Goal: Information Seeking & Learning: Learn about a topic

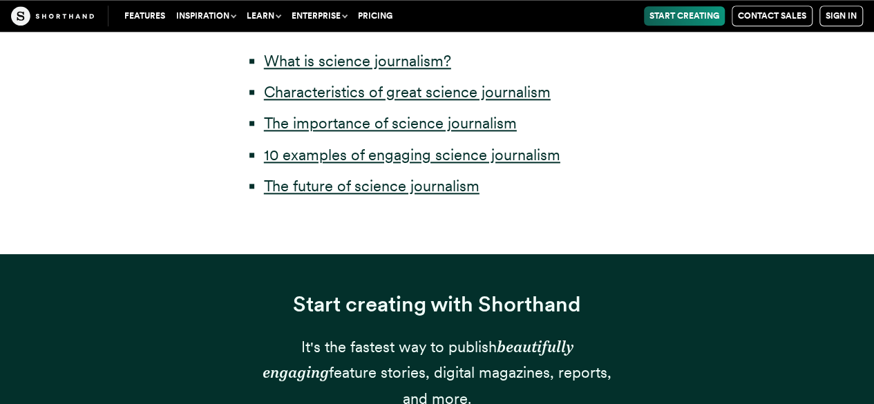
click at [418, 74] on li "What is science journalism?" at bounding box center [444, 61] width 360 height 26
click at [415, 62] on link "What is science journalism?" at bounding box center [357, 61] width 187 height 18
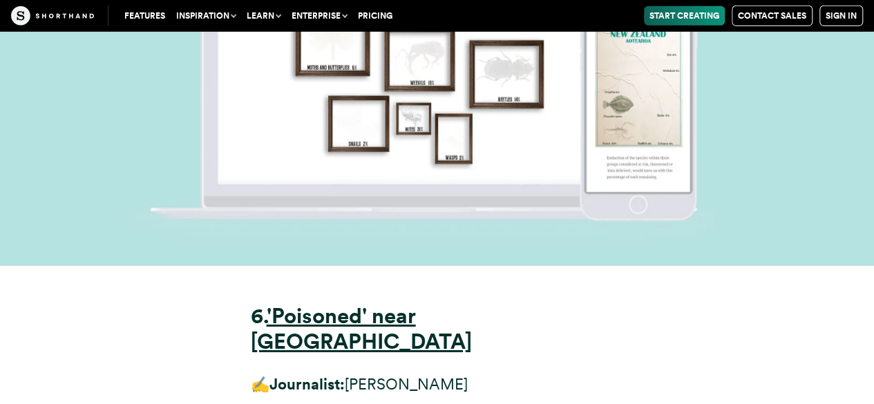
scroll to position [15190, 0]
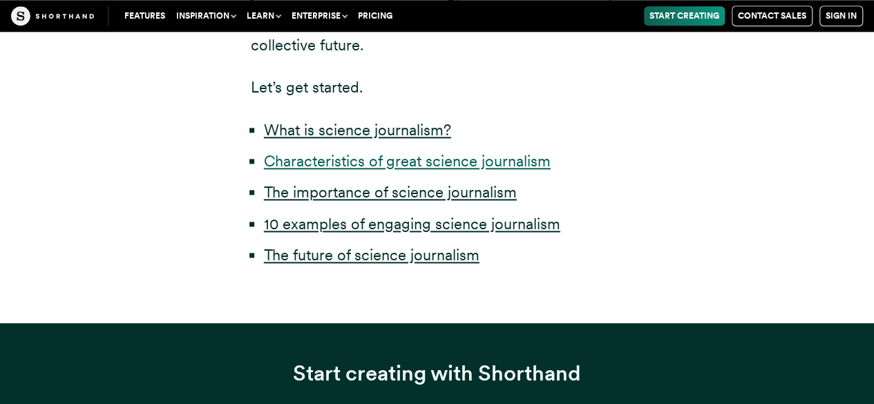
click at [462, 159] on link "Characteristics of great science journalism" at bounding box center [407, 161] width 287 height 18
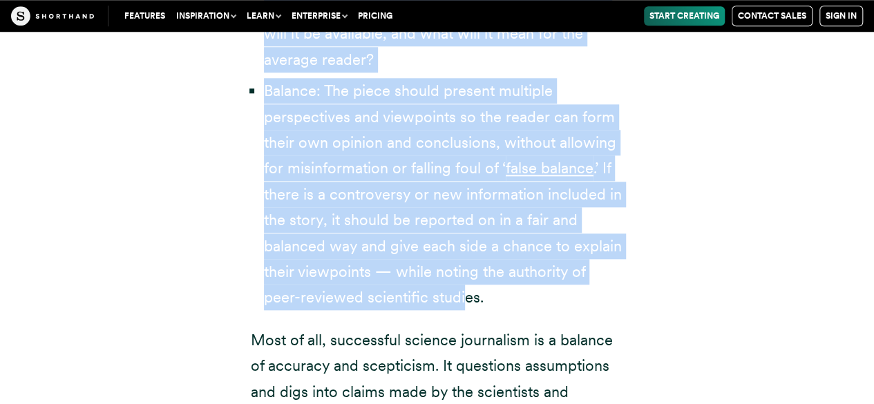
scroll to position [3342, 0]
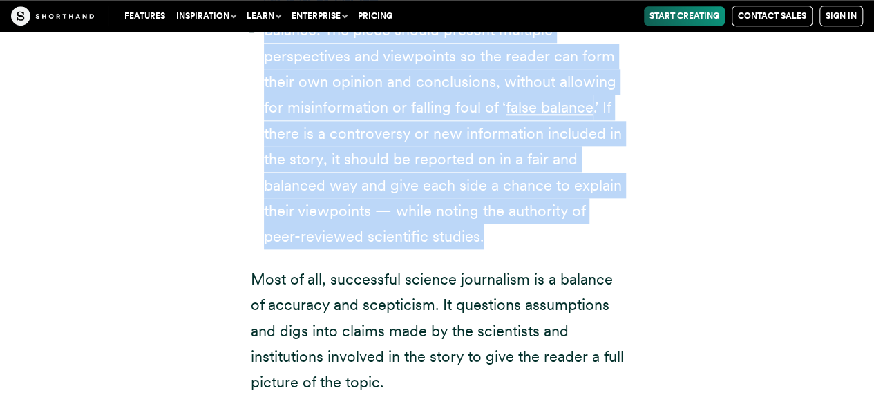
drag, startPoint x: 243, startPoint y: 133, endPoint x: 471, endPoint y: 187, distance: 234.4
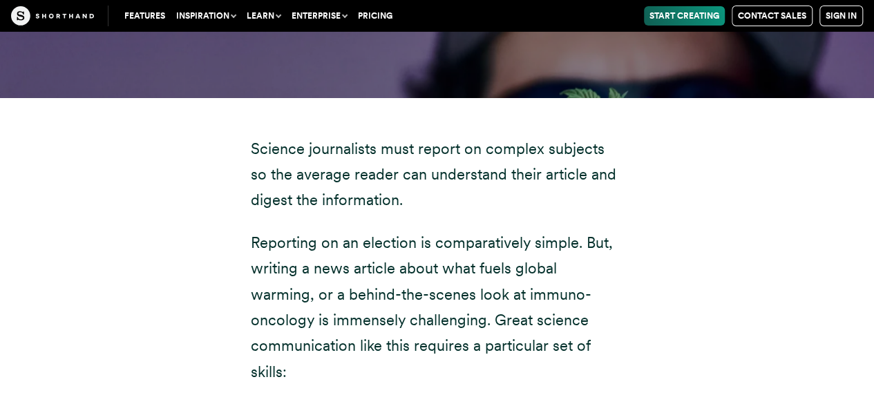
scroll to position [2374, 0]
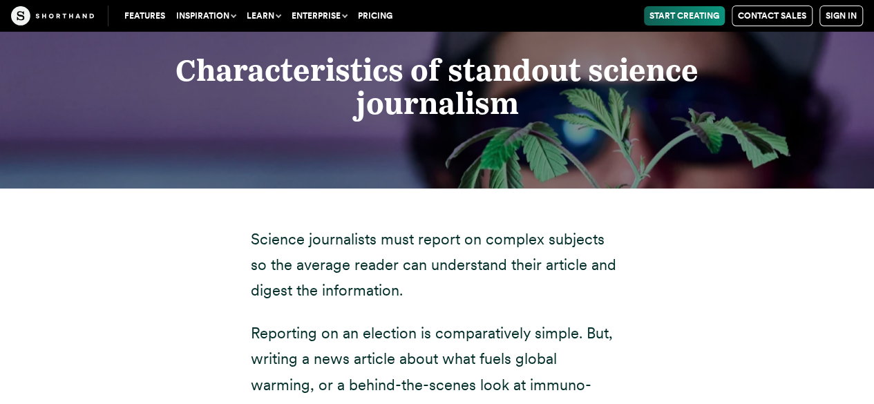
drag, startPoint x: 397, startPoint y: 341, endPoint x: 246, endPoint y: 218, distance: 195.5
copy div "Science journalists must report on complex subjects so the average reader can u…"
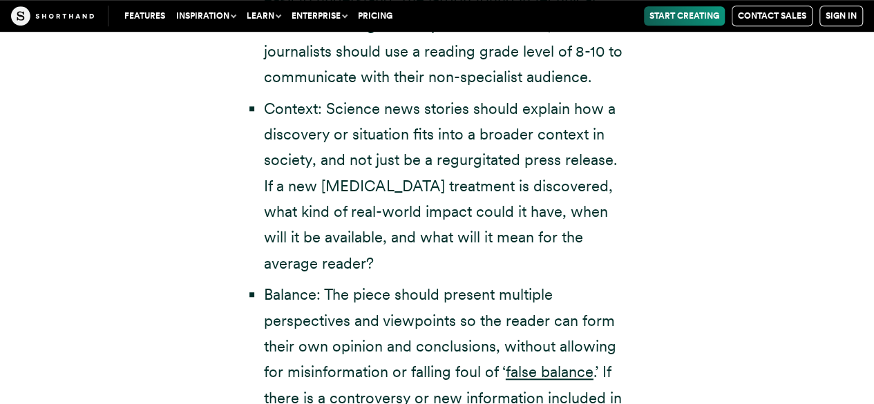
scroll to position [3411, 0]
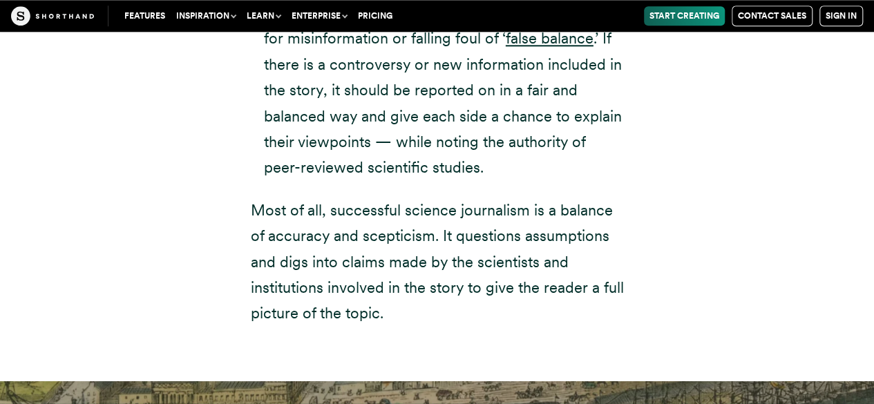
copy div "Science journalists must report on complex subjects so the average reader can u…"
click at [480, 198] on p "Most of all, successful science journalism is a balance of accuracy and sceptic…" at bounding box center [437, 262] width 373 height 129
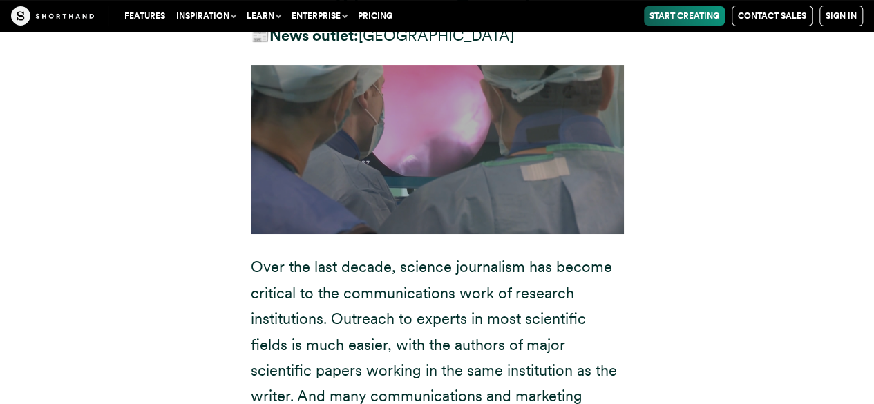
scroll to position [8112, 0]
